Goal: Navigation & Orientation: Go to known website

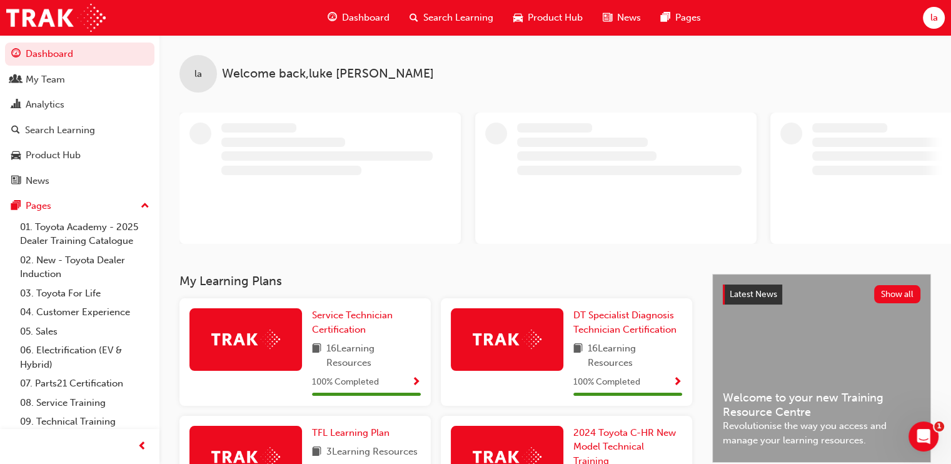
click at [938, 19] on div "la" at bounding box center [934, 18] width 22 height 22
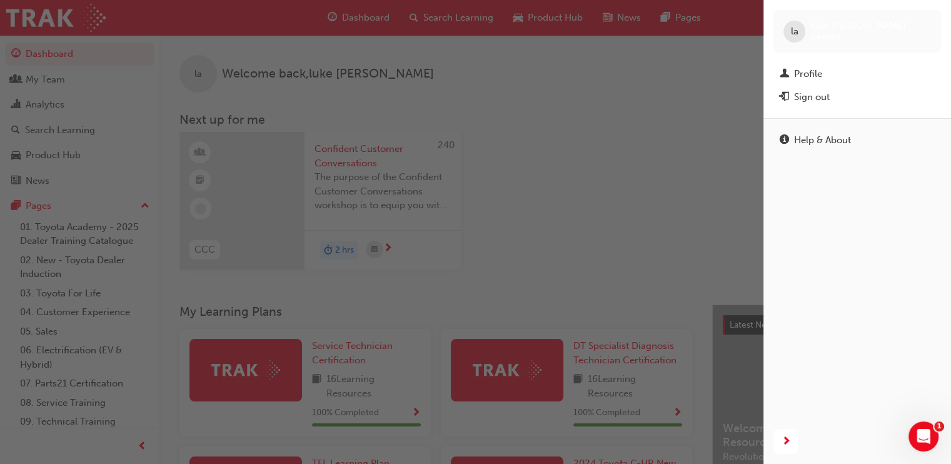
click at [613, 94] on div "button" at bounding box center [381, 232] width 763 height 464
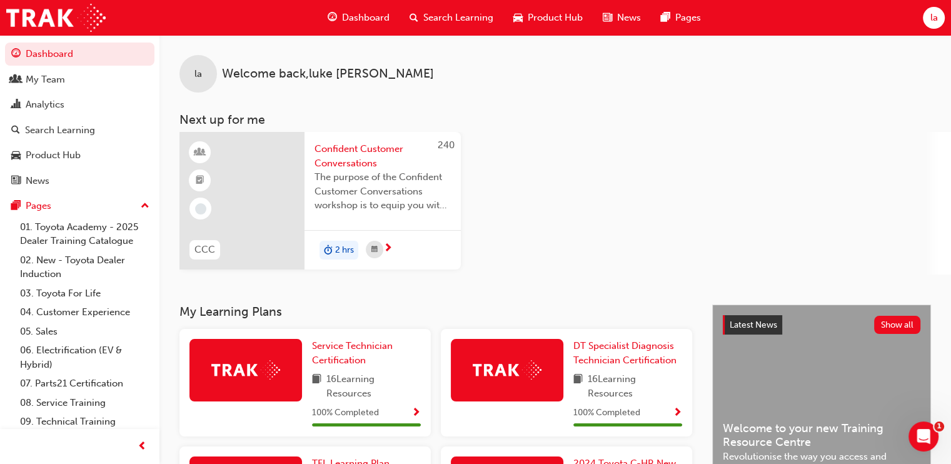
click at [936, 14] on span "la" at bounding box center [934, 18] width 8 height 14
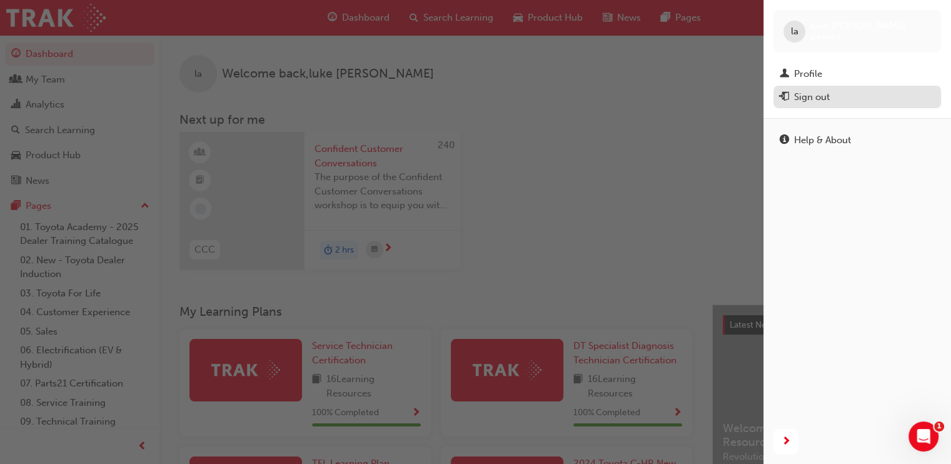
click at [823, 95] on div "Sign out" at bounding box center [812, 97] width 36 height 14
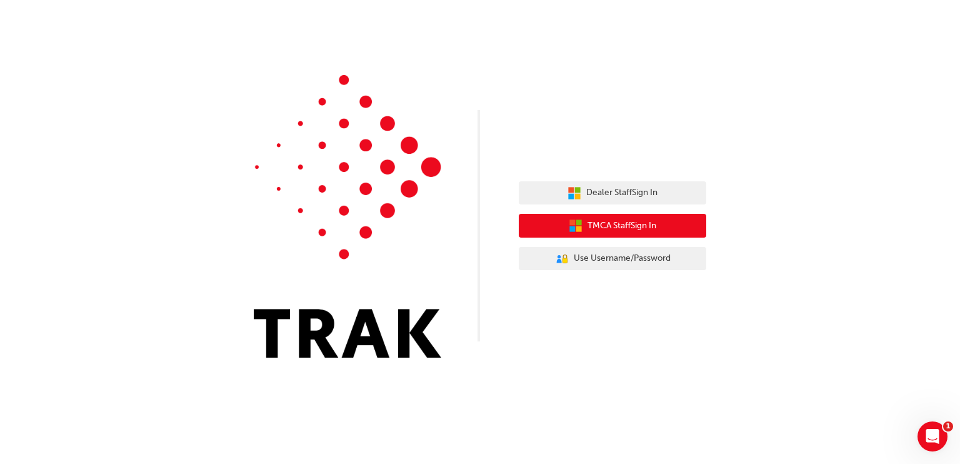
click at [595, 223] on span "TMCA Staff Sign In" at bounding box center [622, 226] width 69 height 14
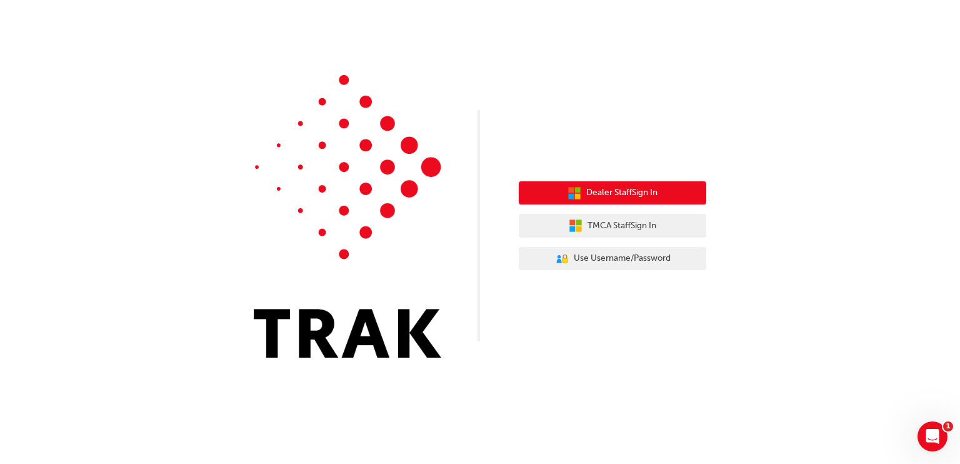
click at [621, 194] on span "Dealer Staff Sign In" at bounding box center [621, 193] width 71 height 14
